Goal: Navigation & Orientation: Find specific page/section

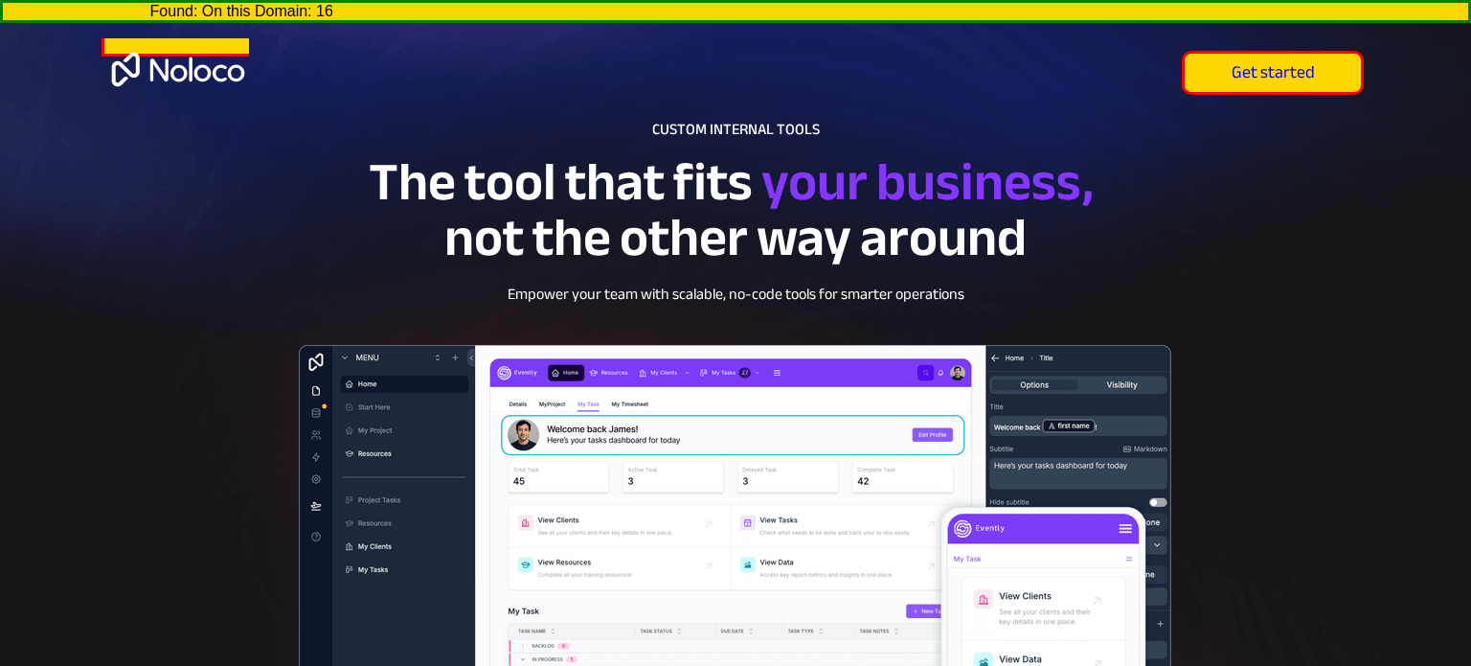
click at [173, 46] on img at bounding box center [177, 69] width 147 height 62
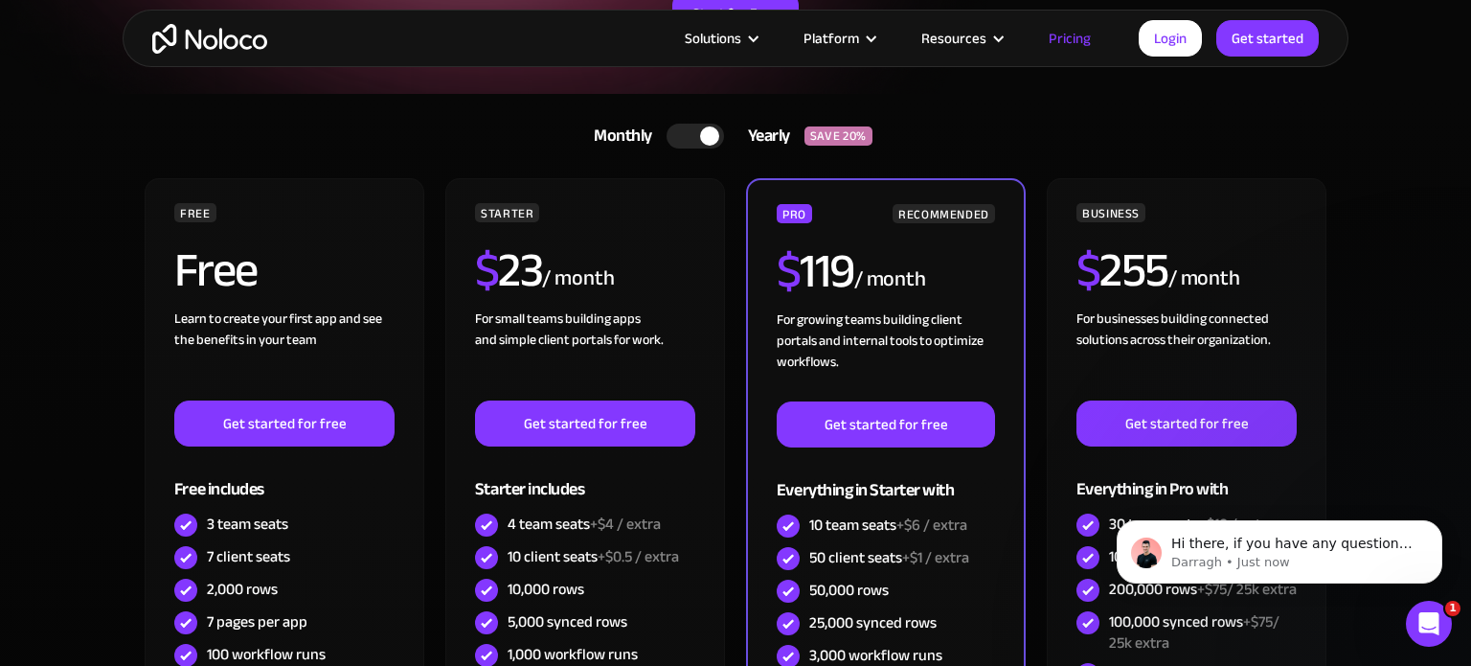
scroll to position [343, 0]
